Goal: Find specific page/section: Find specific page/section

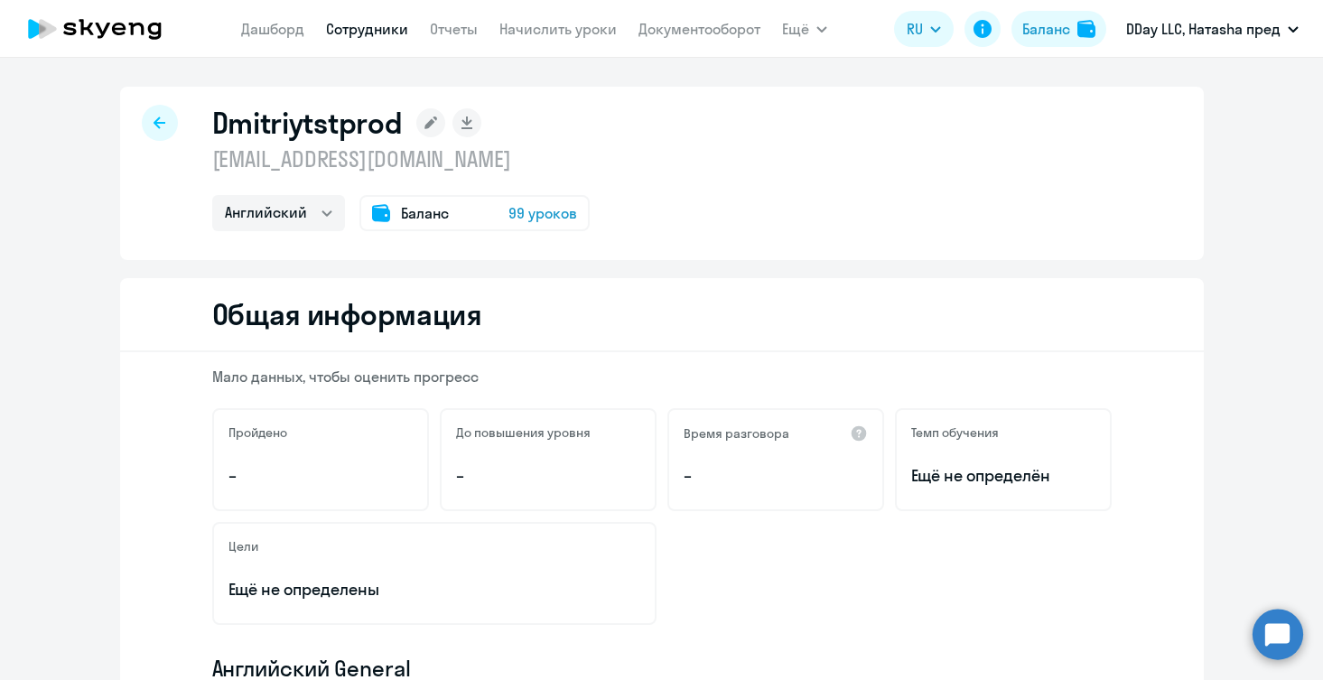
select select "english"
click at [351, 36] on link "Сотрудники" at bounding box center [367, 29] width 82 height 18
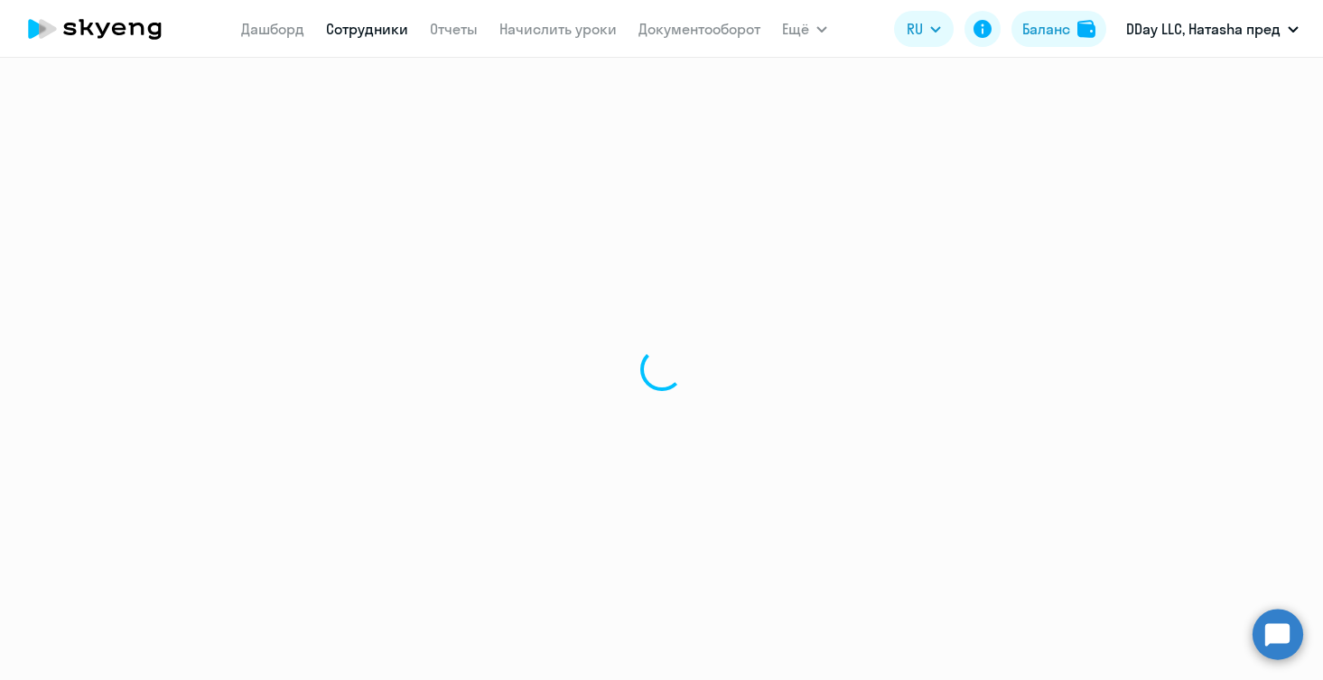
select select "30"
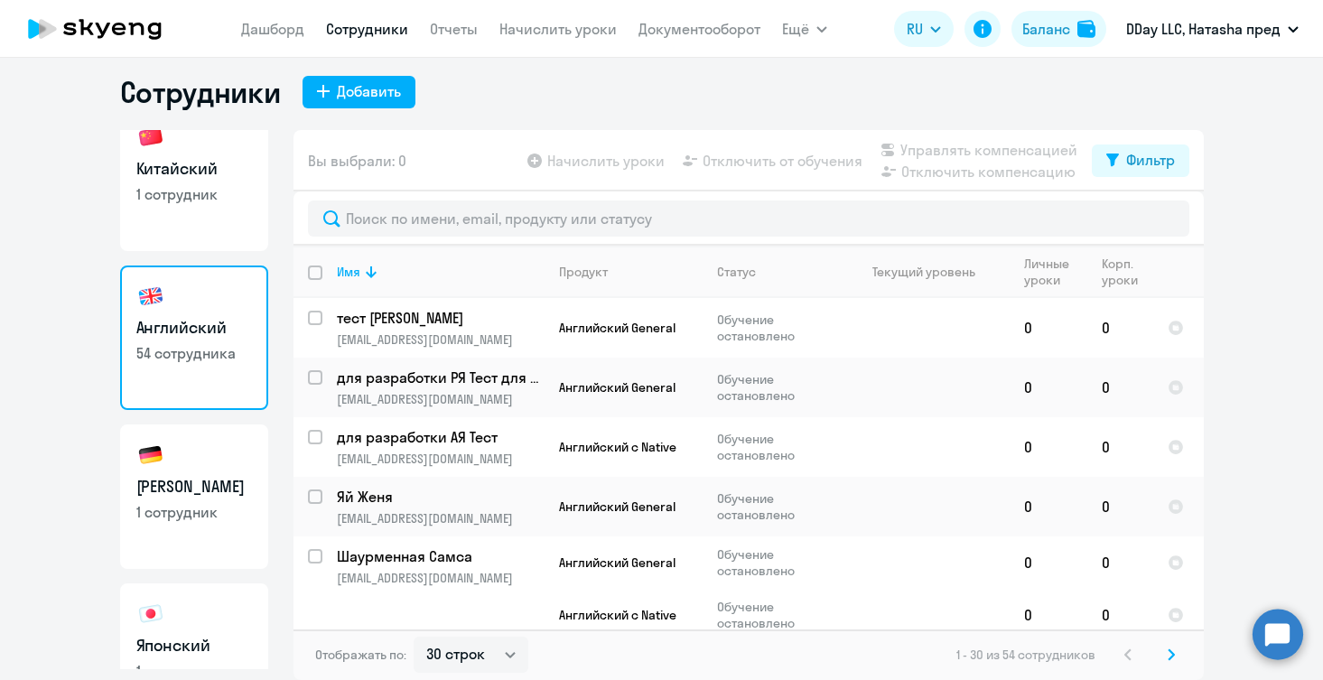
scroll to position [22, 0]
click at [247, 228] on link "Китайский 1 сотрудник" at bounding box center [194, 180] width 148 height 144
select select "30"
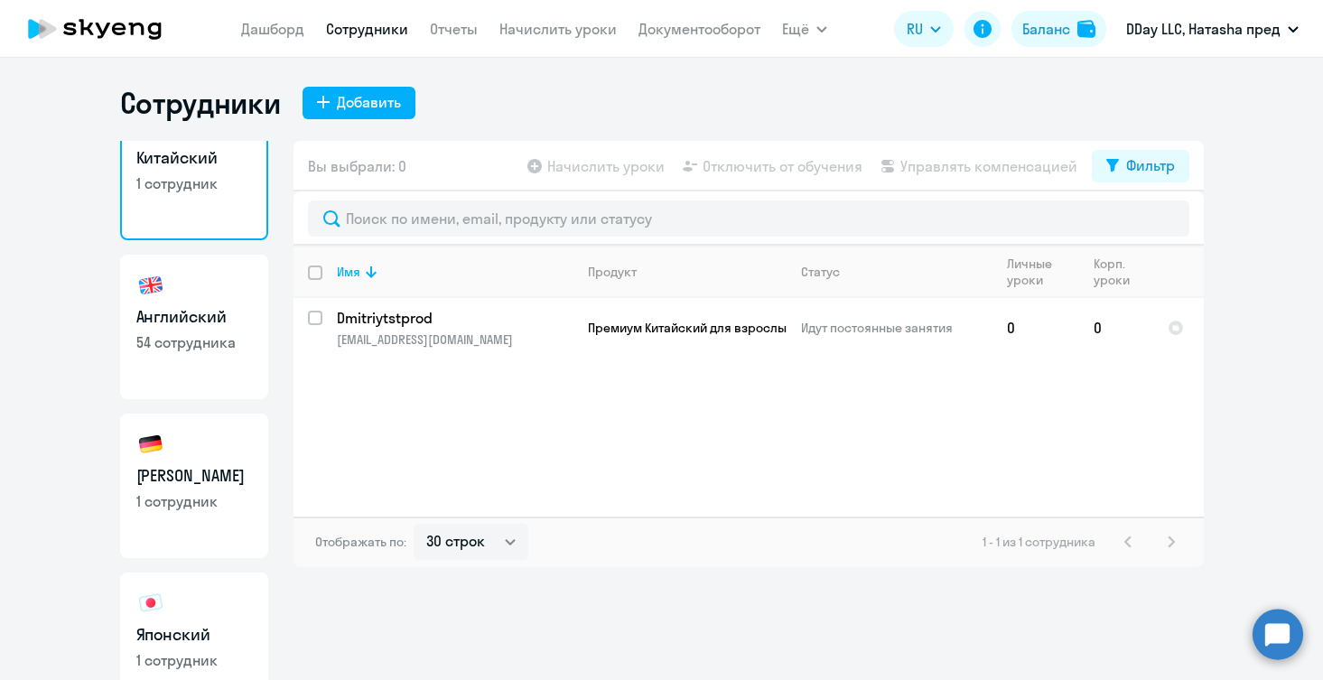
scroll to position [53, 0]
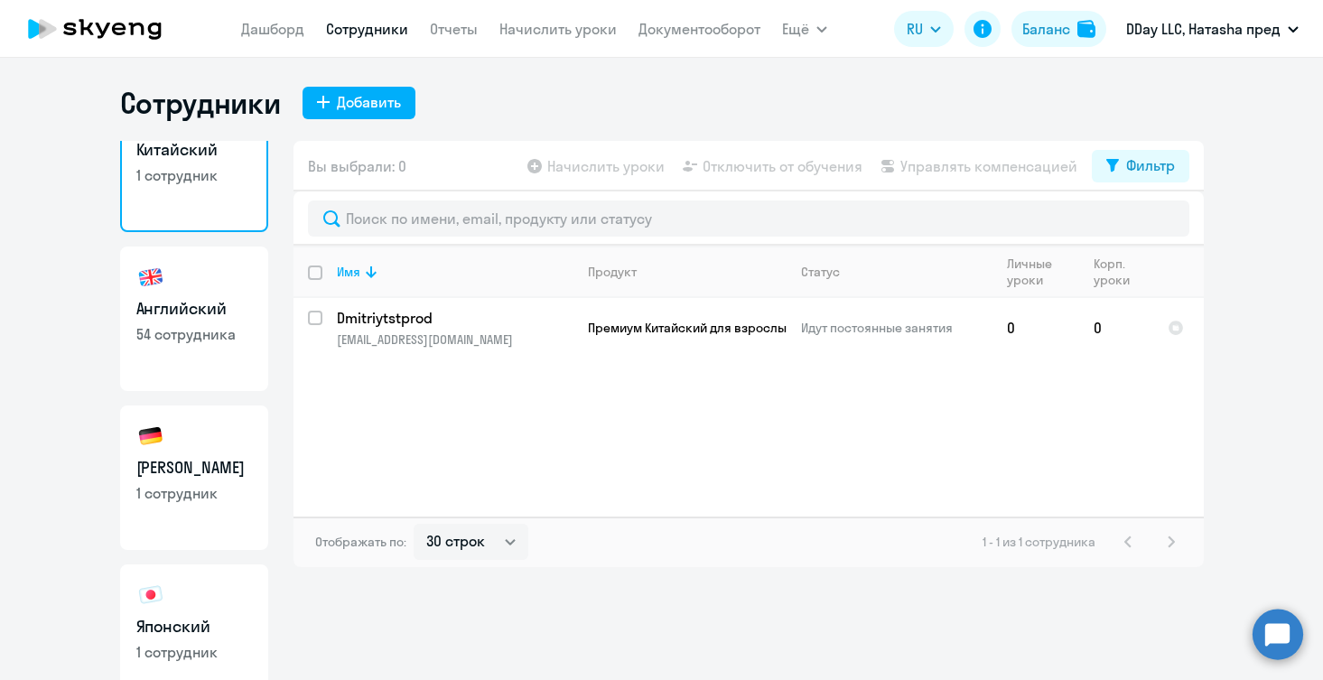
click at [220, 493] on p "1 сотрудник" at bounding box center [194, 493] width 116 height 20
select select "30"
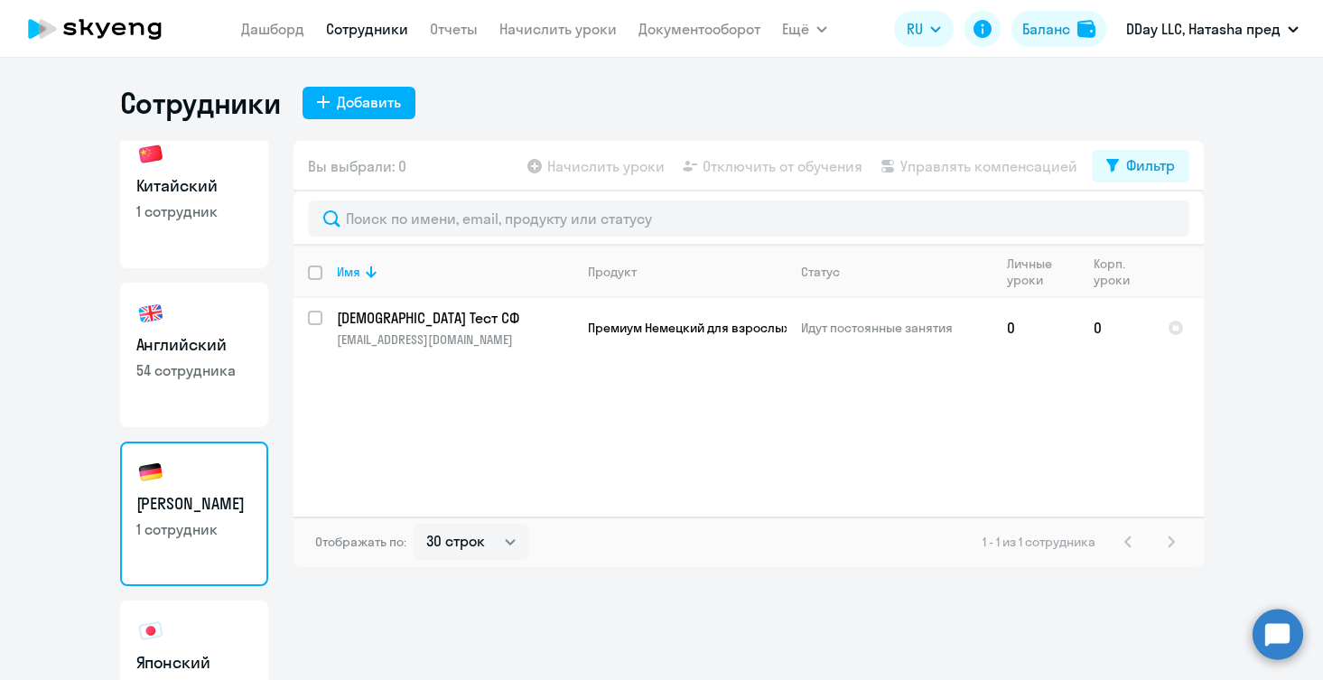
scroll to position [15, 0]
